Goal: Task Accomplishment & Management: Use online tool/utility

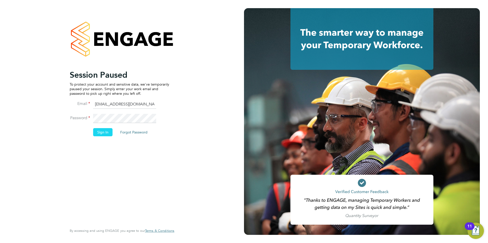
click at [106, 135] on button "Sign In" at bounding box center [102, 132] width 19 height 8
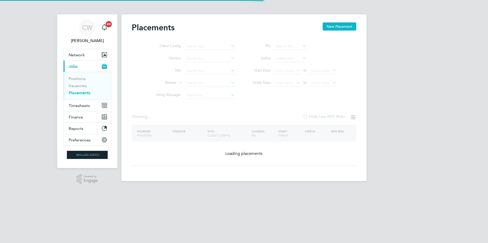
type input "Kenilworth / Stoneleigh (JV) - Linden"
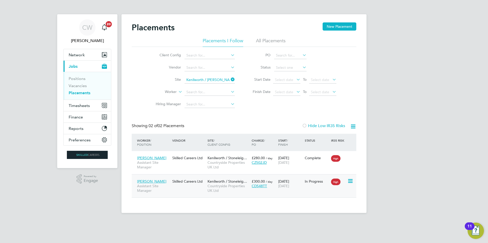
click at [153, 188] on span "Assistant Site Manager" at bounding box center [153, 188] width 33 height 9
